Goal: Task Accomplishment & Management: Use online tool/utility

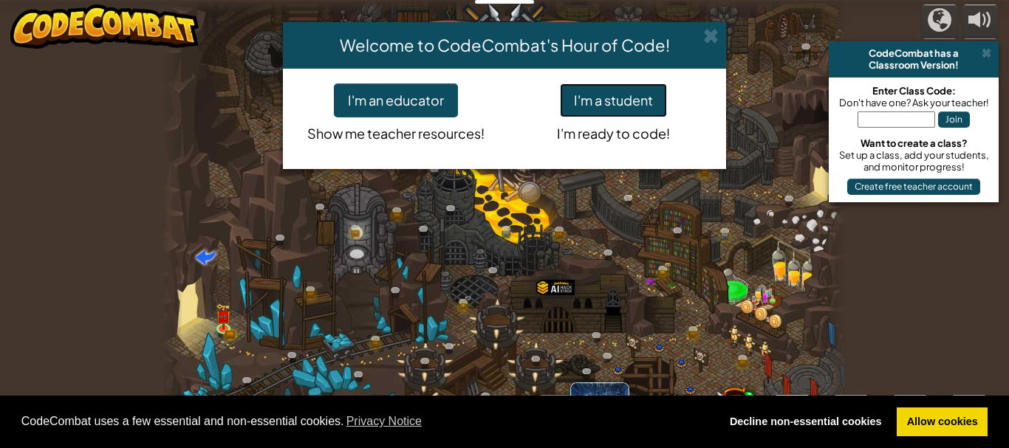
click at [606, 101] on button "I'm a student" at bounding box center [613, 100] width 107 height 34
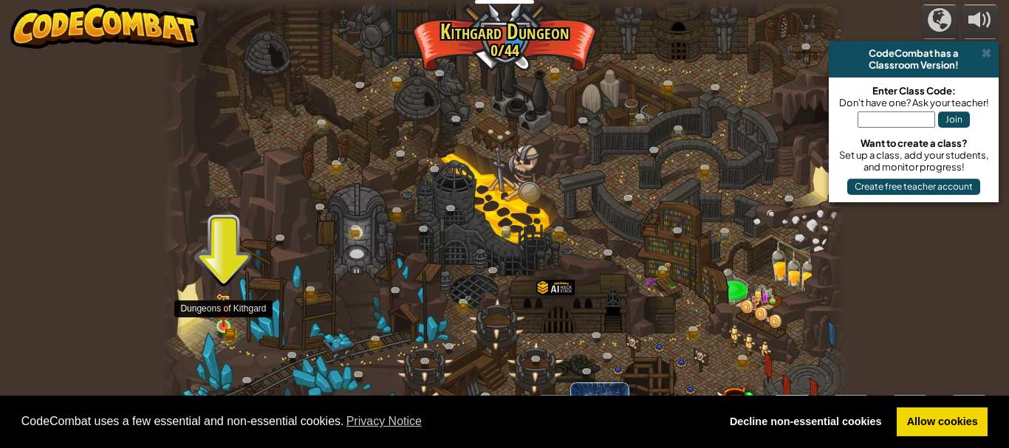
click at [225, 312] on img at bounding box center [224, 311] width 10 height 10
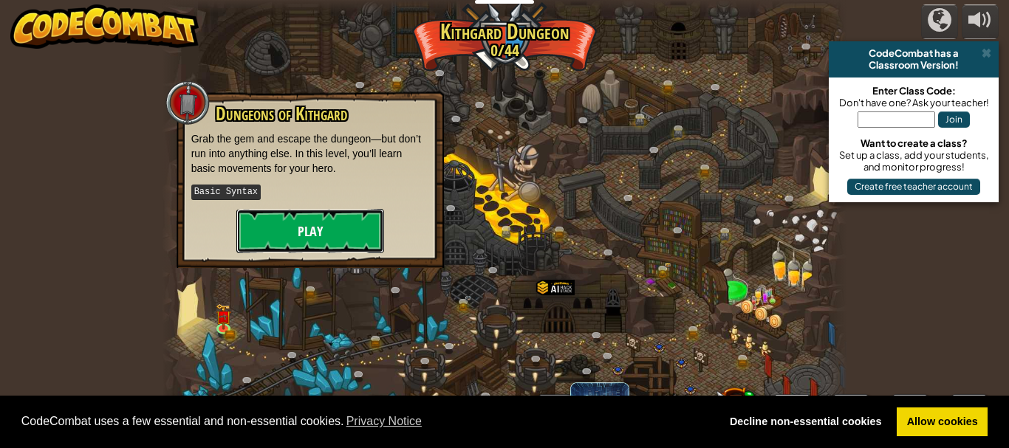
click at [312, 231] on button "Play" at bounding box center [310, 231] width 148 height 44
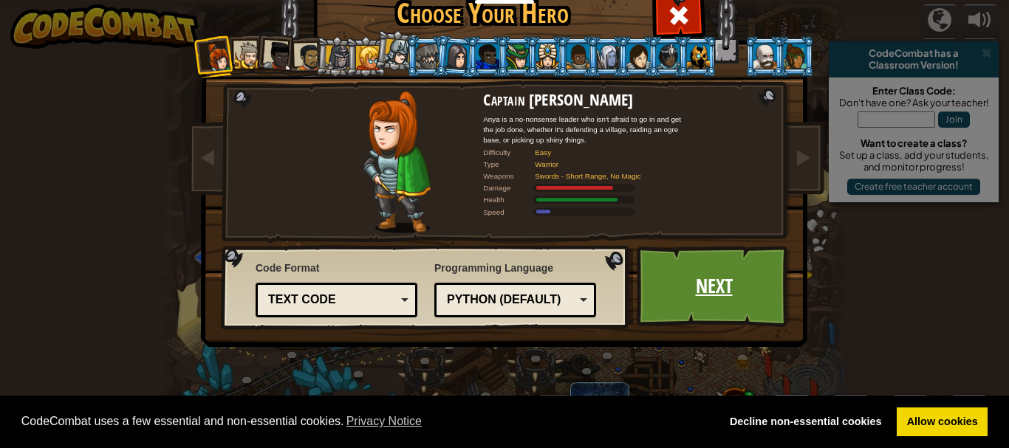
click at [702, 278] on link "Next" at bounding box center [714, 286] width 154 height 81
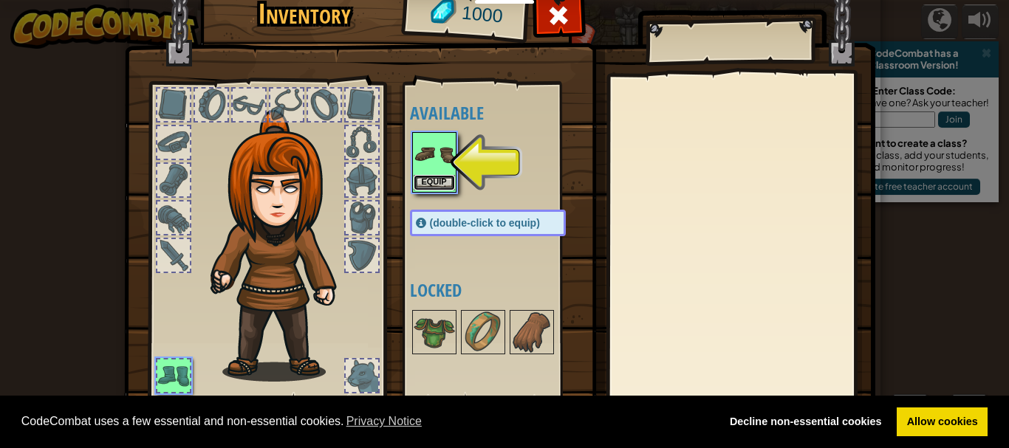
click at [414, 176] on button "Equip" at bounding box center [434, 183] width 41 height 16
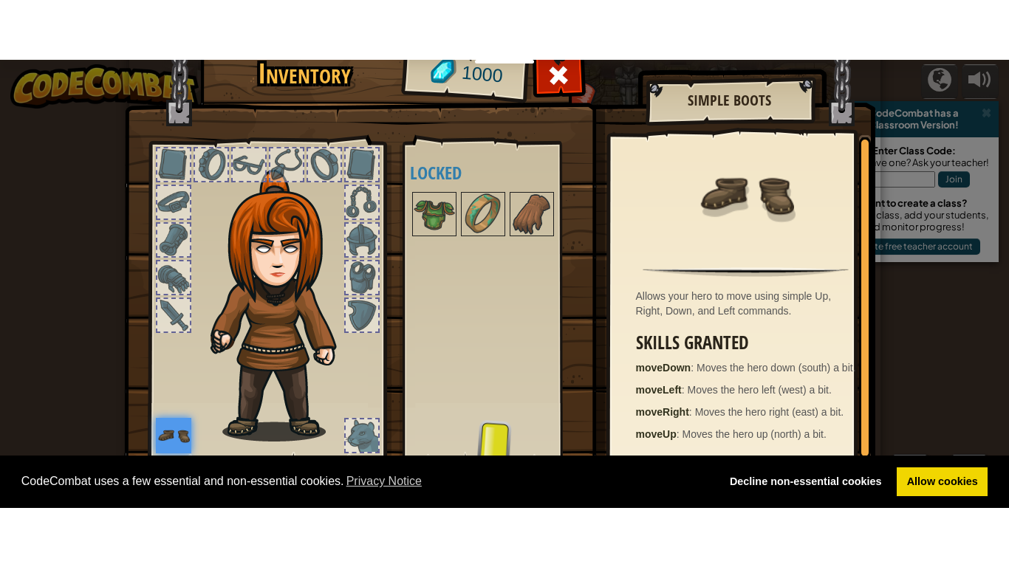
scroll to position [61, 0]
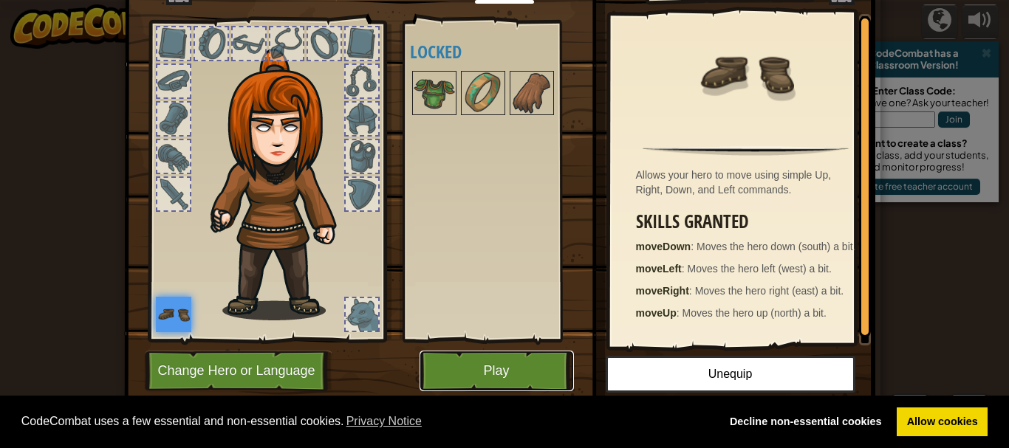
click at [470, 374] on button "Play" at bounding box center [496, 371] width 154 height 41
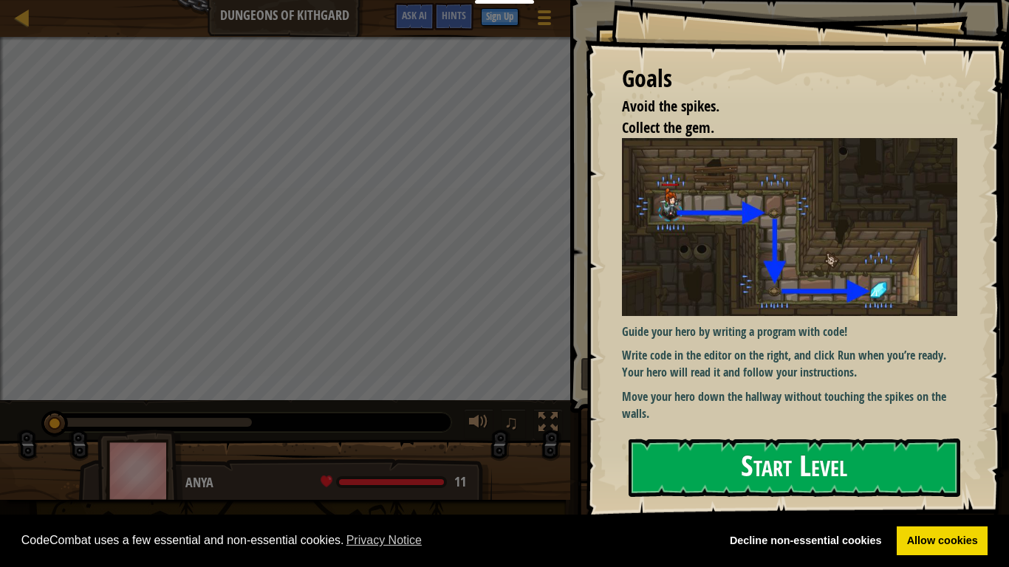
click at [765, 448] on button "Start Level" at bounding box center [794, 468] width 332 height 58
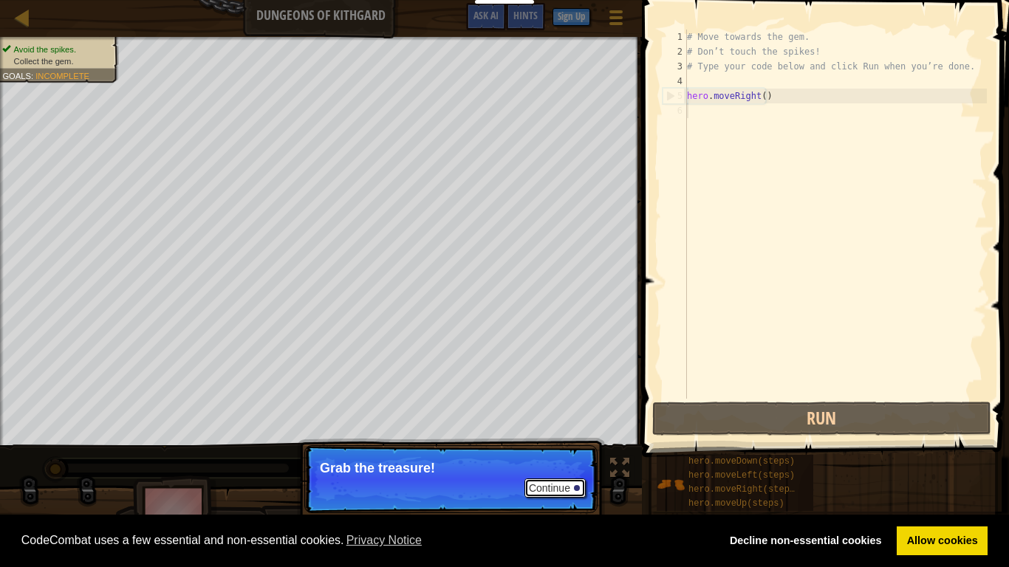
click at [552, 448] on button "Continue" at bounding box center [554, 488] width 61 height 19
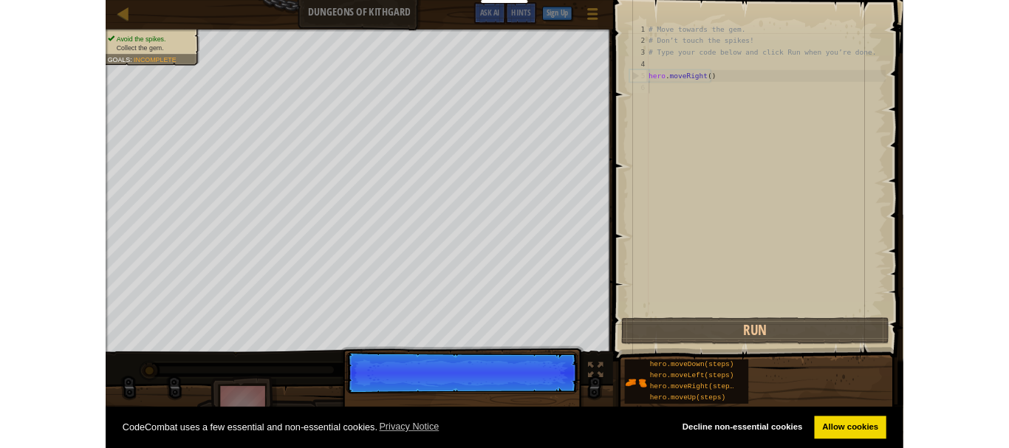
scroll to position [7, 0]
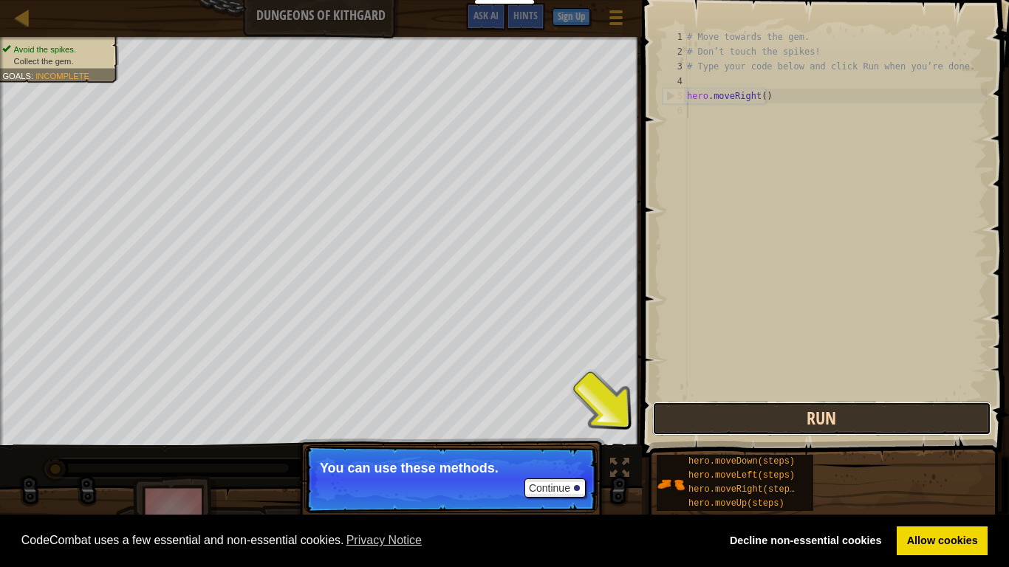
click at [699, 426] on button "Run" at bounding box center [821, 419] width 339 height 34
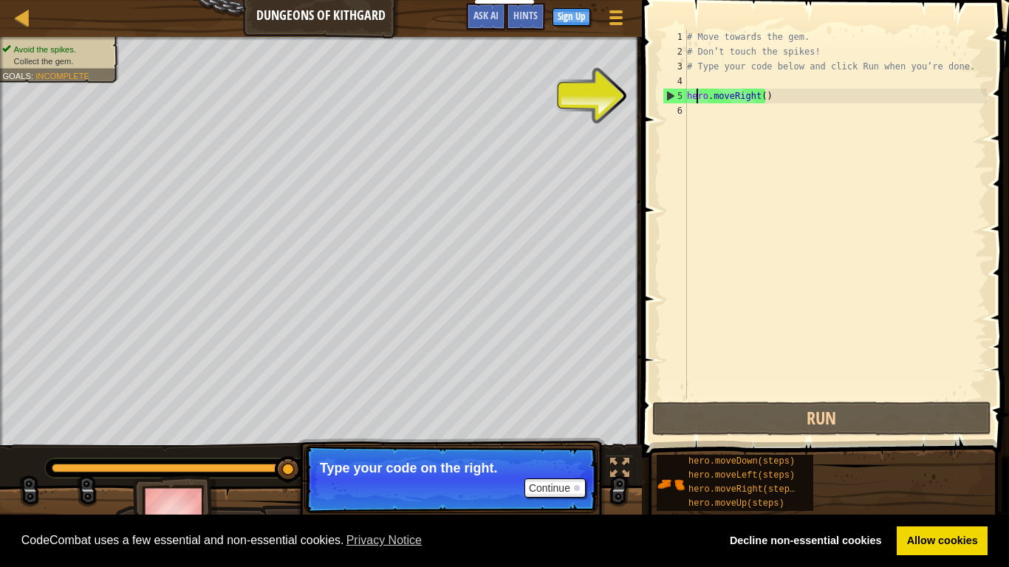
click at [699, 95] on div "# Move towards the gem. # Don’t touch the spikes! # Type your code below and cl…" at bounding box center [835, 229] width 303 height 399
type textarea "hero.moveRight()"
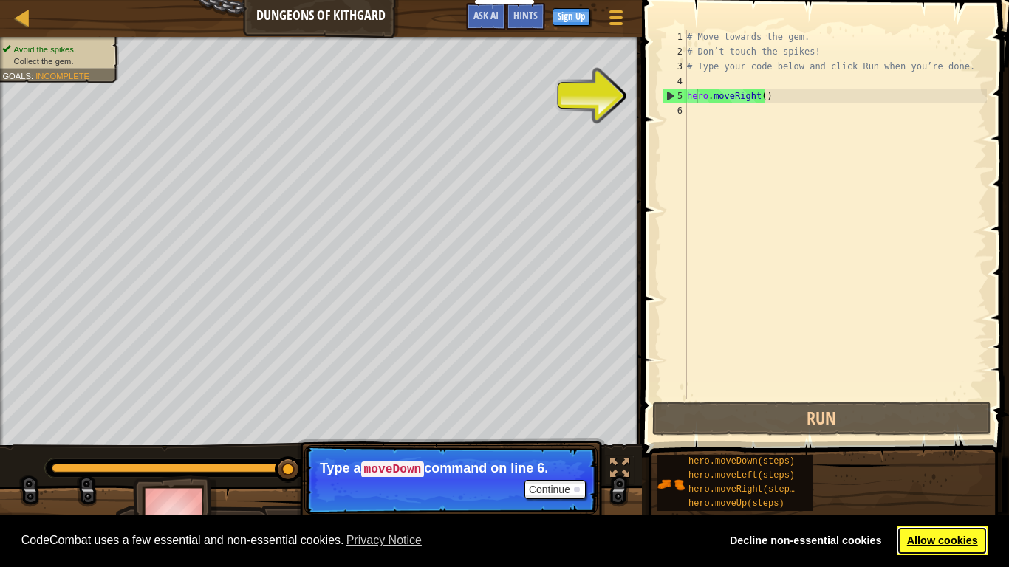
click at [913, 448] on link "Allow cookies" at bounding box center [942, 542] width 91 height 30
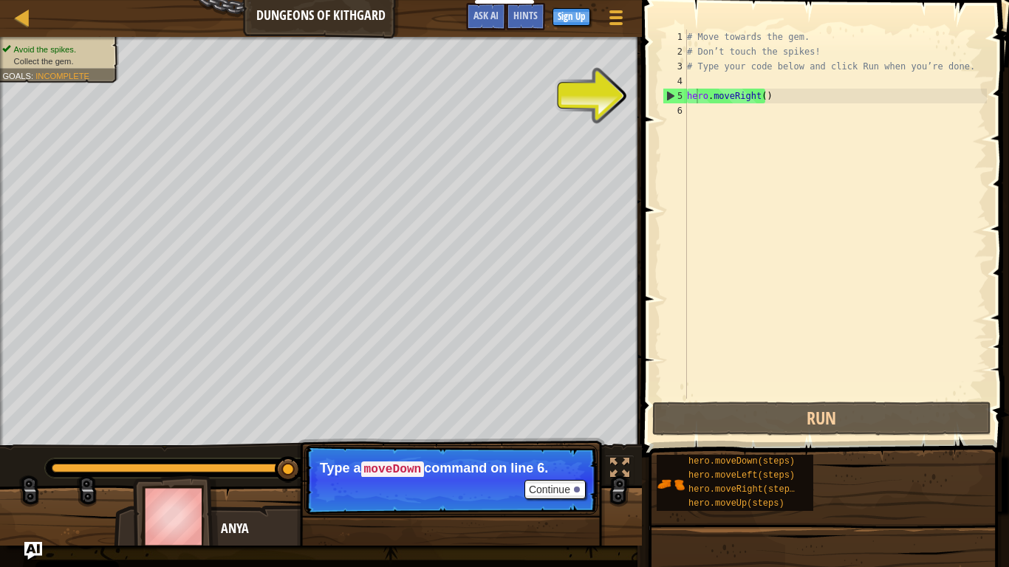
click at [643, 38] on span at bounding box center [826, 207] width 379 height 501
click at [880, 50] on div "Map Dungeons of Kithgard Game Menu Done Sign Up Hints Ask AI 1 הההההההההההההההה…" at bounding box center [504, 283] width 1009 height 567
click at [16, 15] on div at bounding box center [22, 17] width 18 height 18
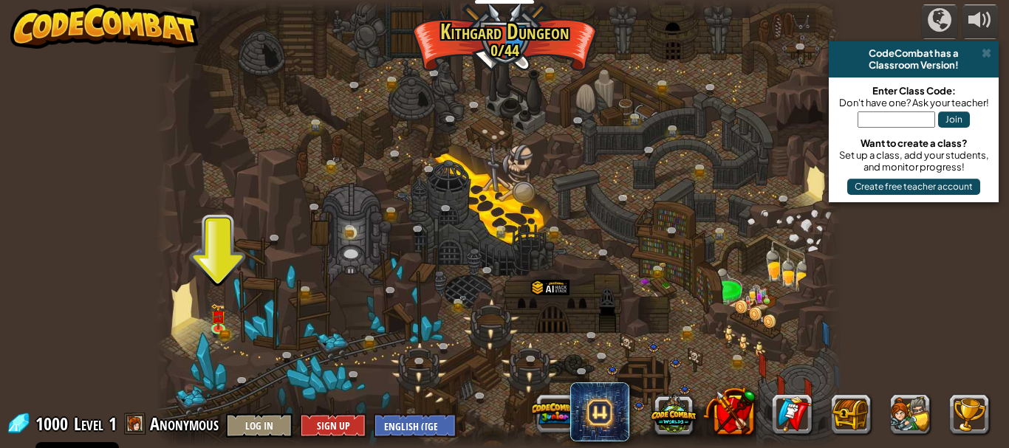
click at [498, 100] on div at bounding box center [499, 224] width 686 height 448
